Goal: Task Accomplishment & Management: Manage account settings

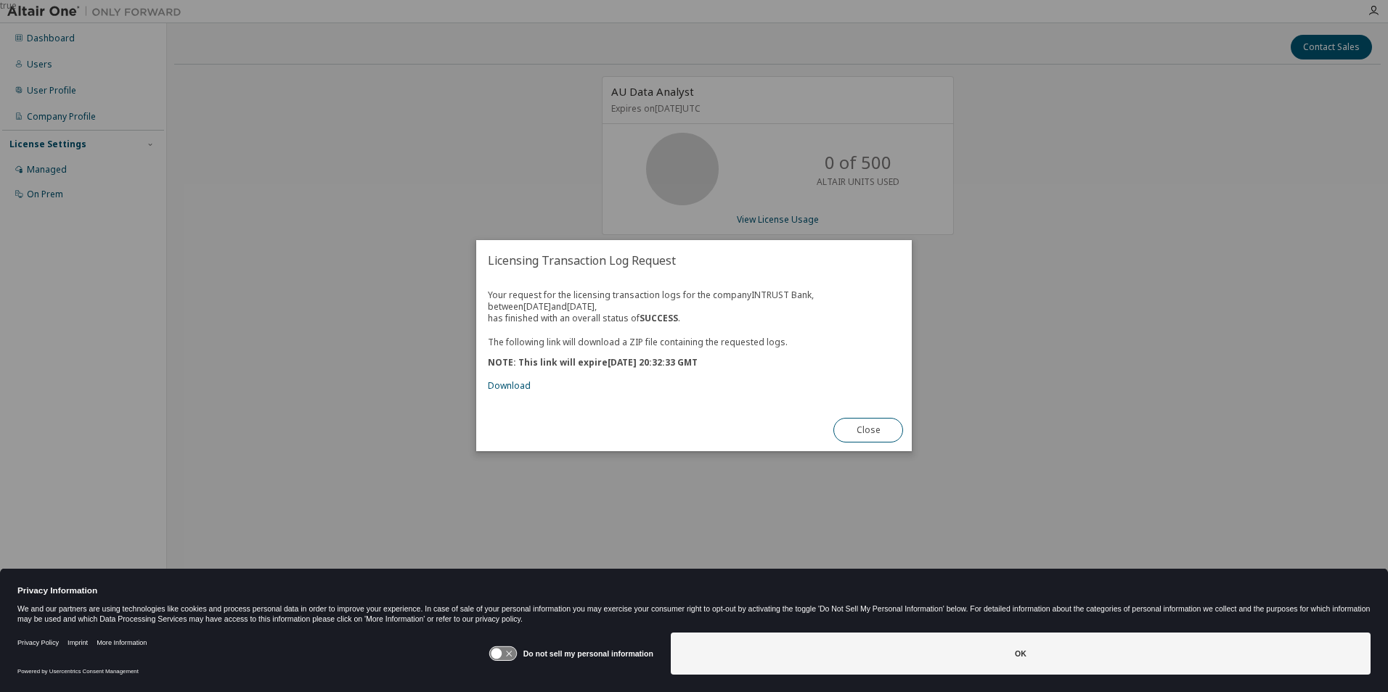
click at [716, 655] on button "OK" at bounding box center [1021, 654] width 700 height 42
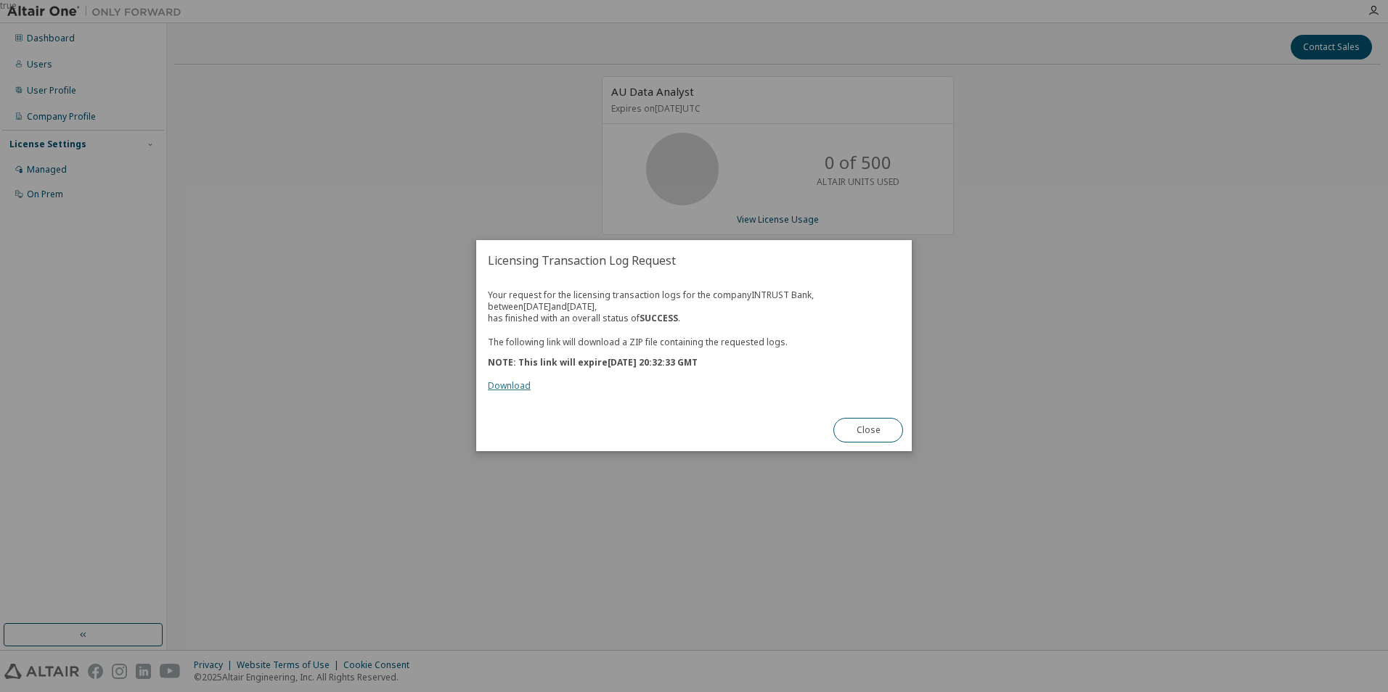
click at [507, 386] on link "Download" at bounding box center [509, 386] width 43 height 12
click at [864, 435] on button "Close" at bounding box center [868, 431] width 70 height 25
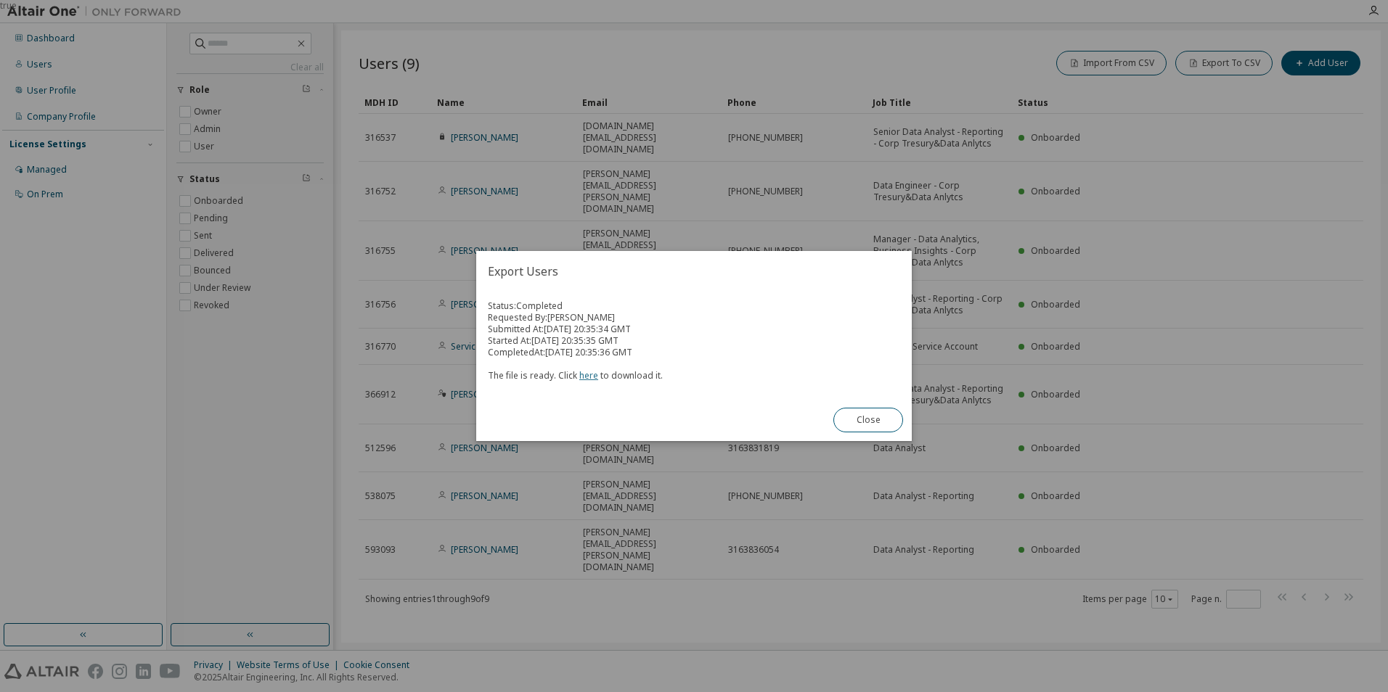
click at [586, 376] on link "here" at bounding box center [588, 375] width 19 height 12
click at [867, 429] on button "Close" at bounding box center [868, 420] width 70 height 25
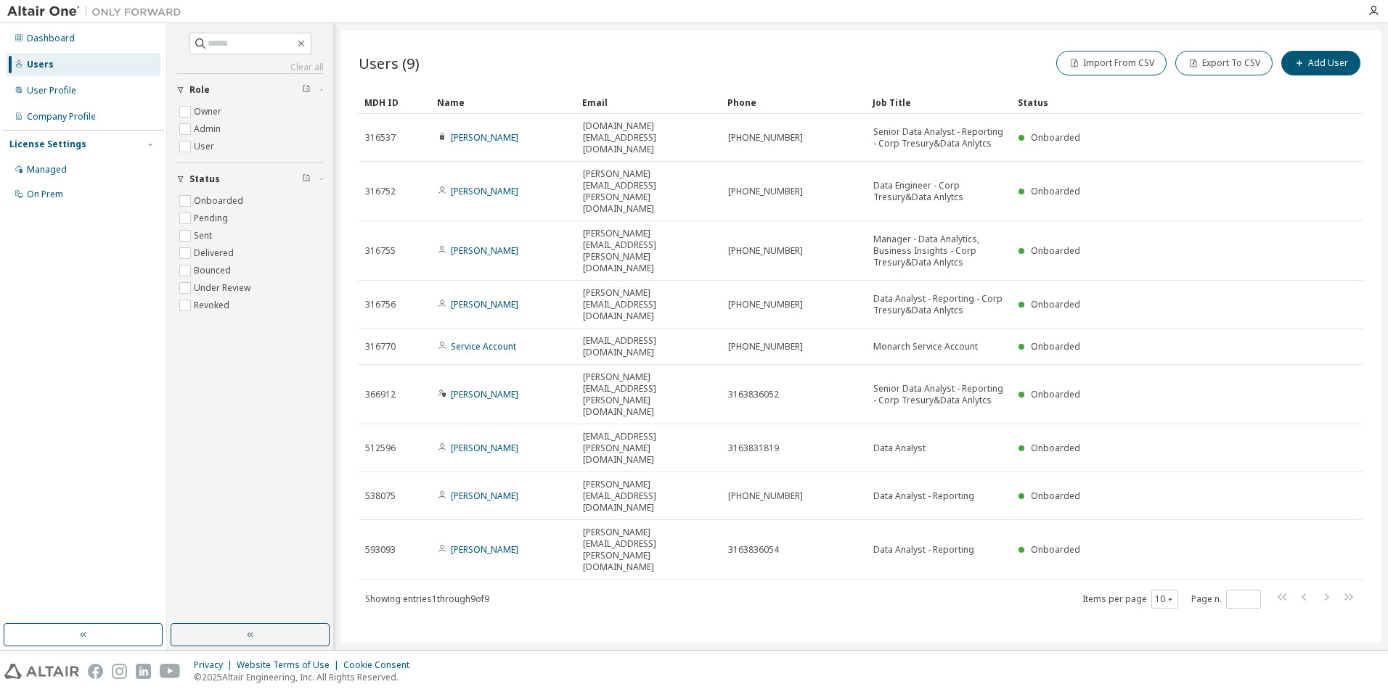
click at [1376, 17] on div at bounding box center [1373, 11] width 29 height 22
click at [1370, 9] on icon "button" at bounding box center [1373, 11] width 12 height 12
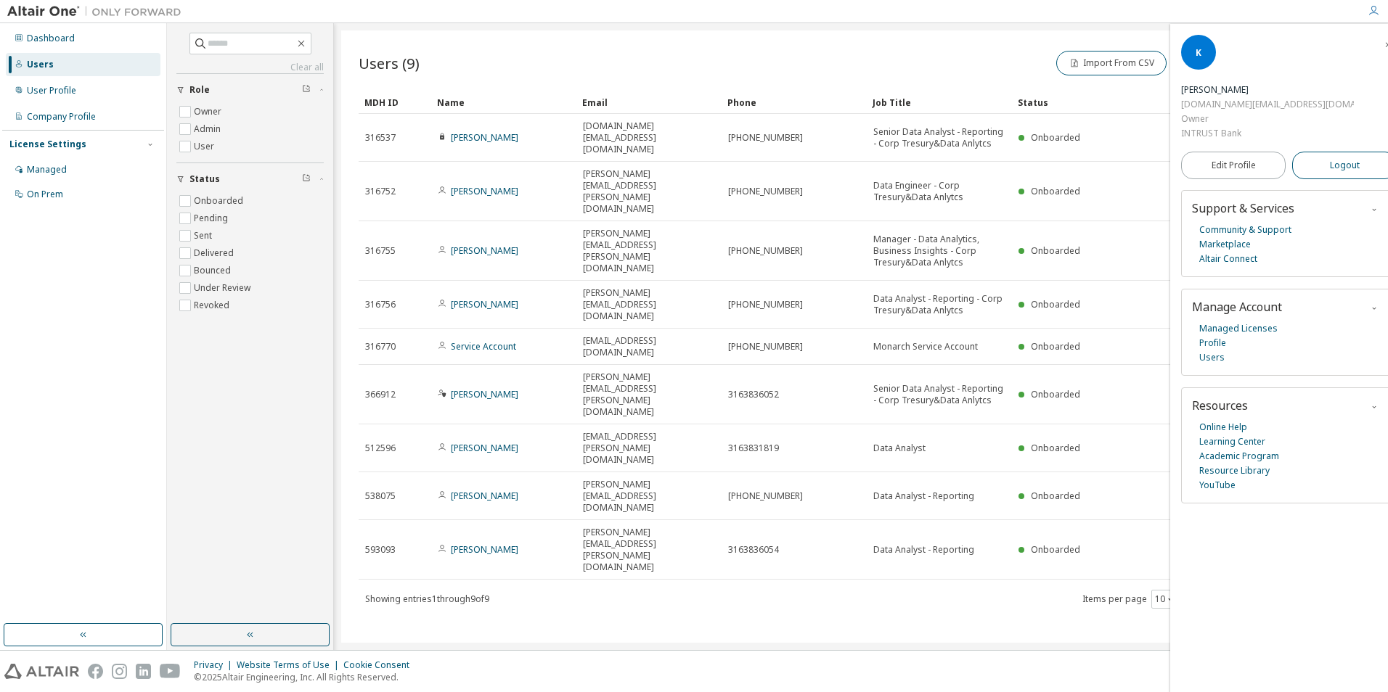
click at [1308, 152] on button "Logout" at bounding box center [1344, 166] width 105 height 28
